Goal: Find specific page/section: Find specific page/section

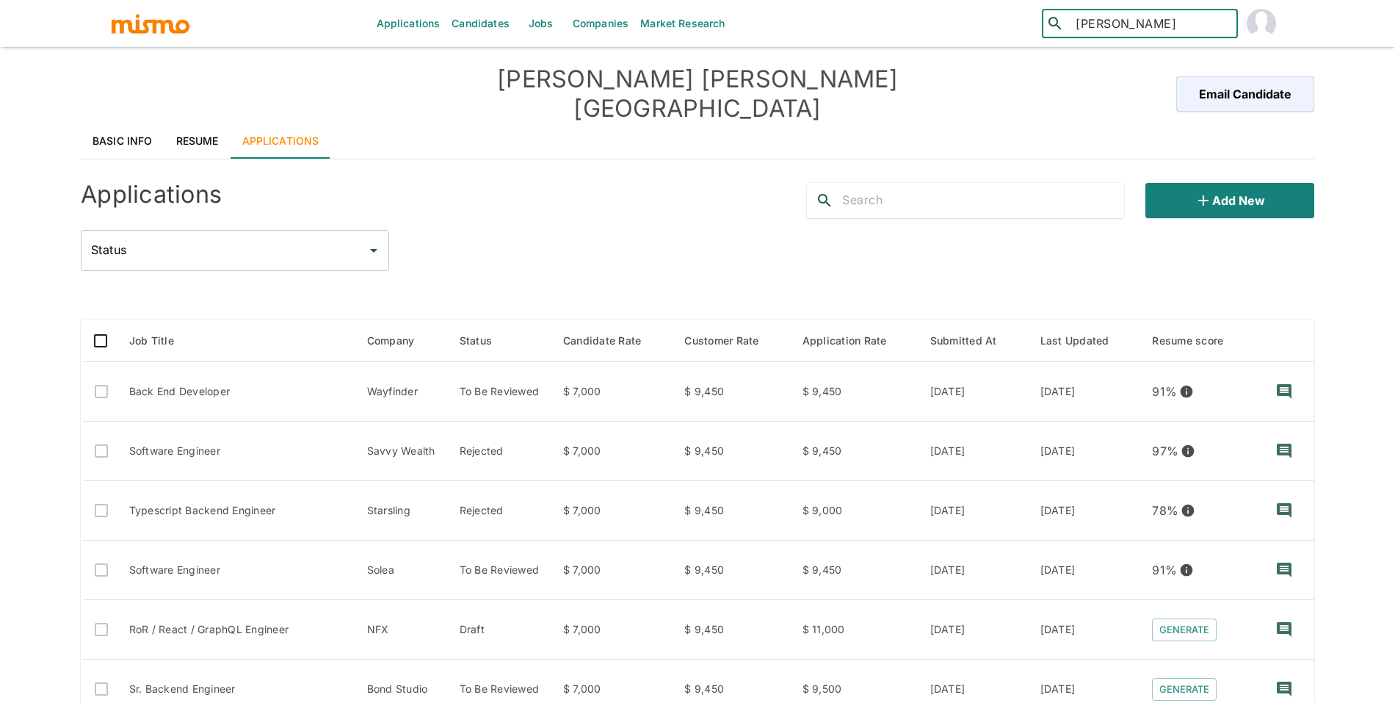
type input "[PERSON_NAME]"
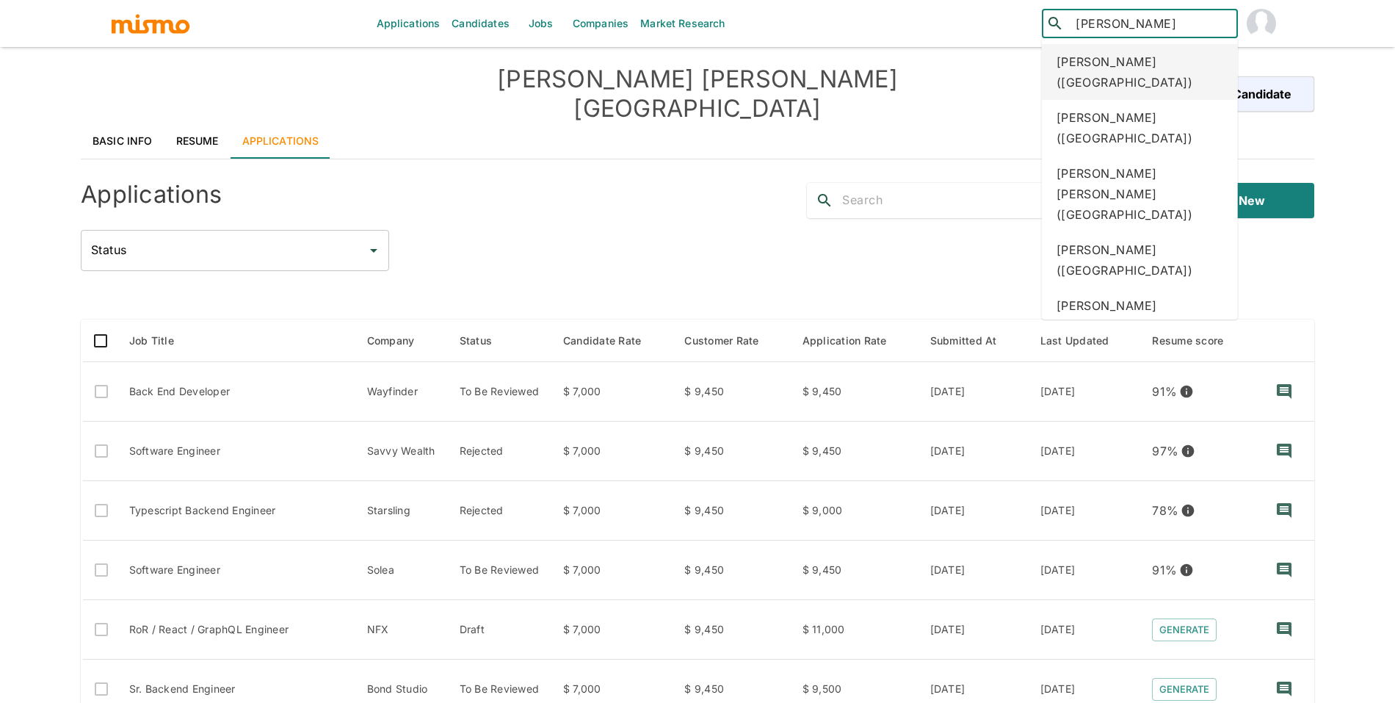
click at [1163, 69] on div "Gabriel Azambuja (Brazil)" at bounding box center [1140, 72] width 196 height 56
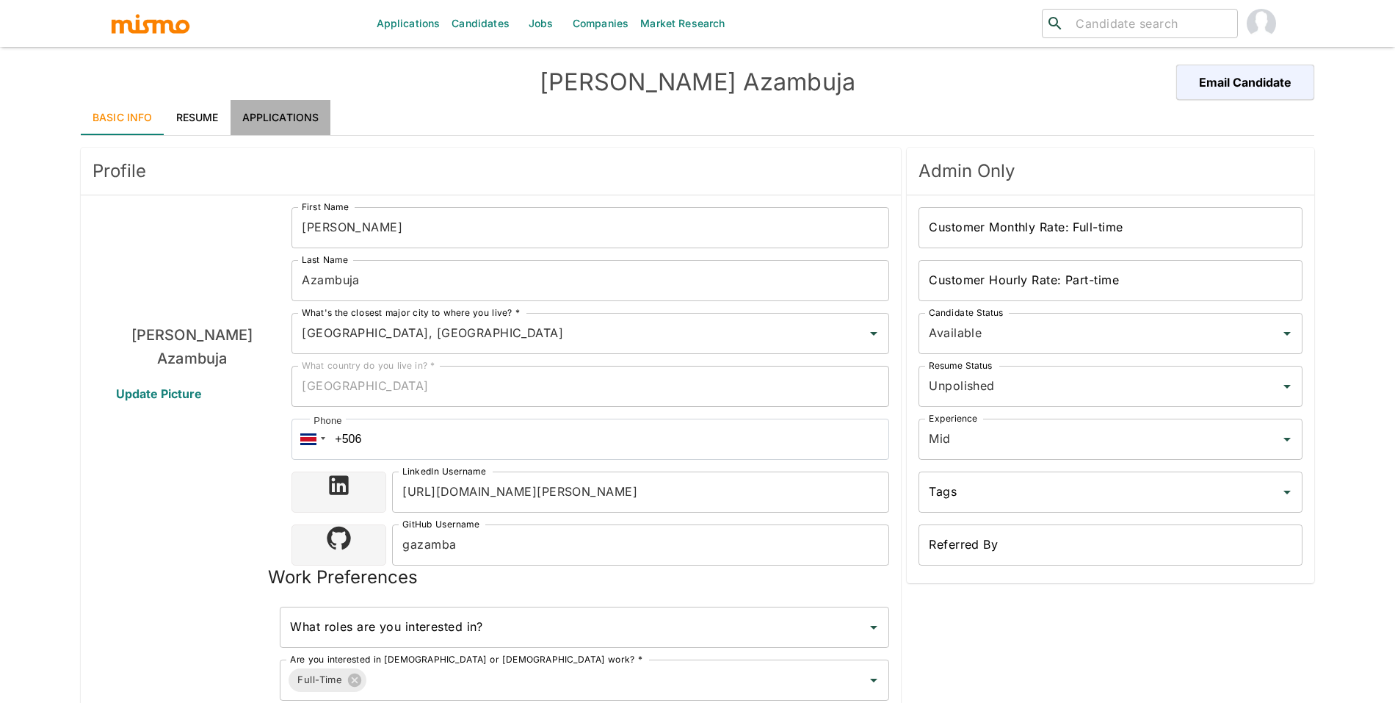
click at [273, 112] on link "Applications" at bounding box center [281, 117] width 101 height 35
